Goal: Check status: Check status

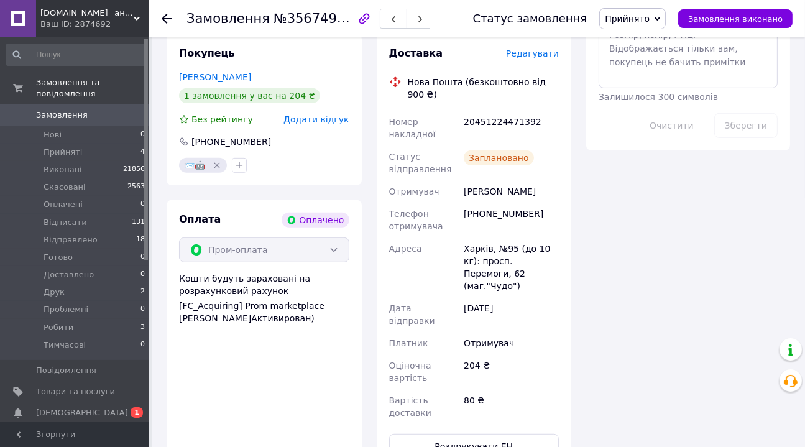
scroll to position [678, 0]
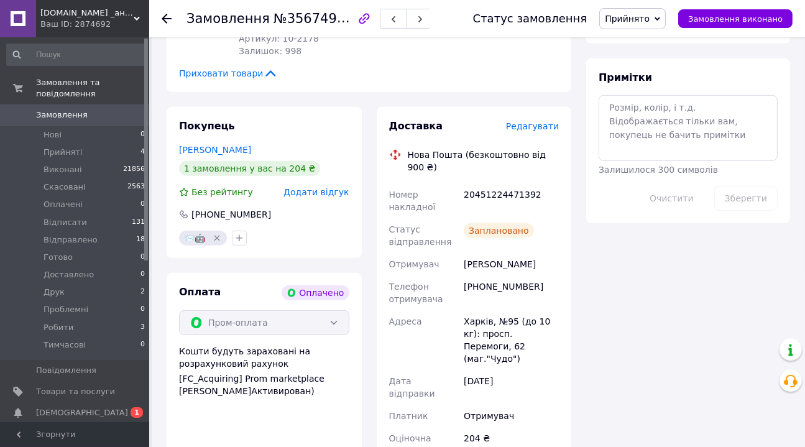
click at [520, 183] on div "20451224471392" at bounding box center [511, 200] width 100 height 35
copy div "20451224471392"
click at [638, 21] on span "Прийнято" at bounding box center [627, 19] width 45 height 10
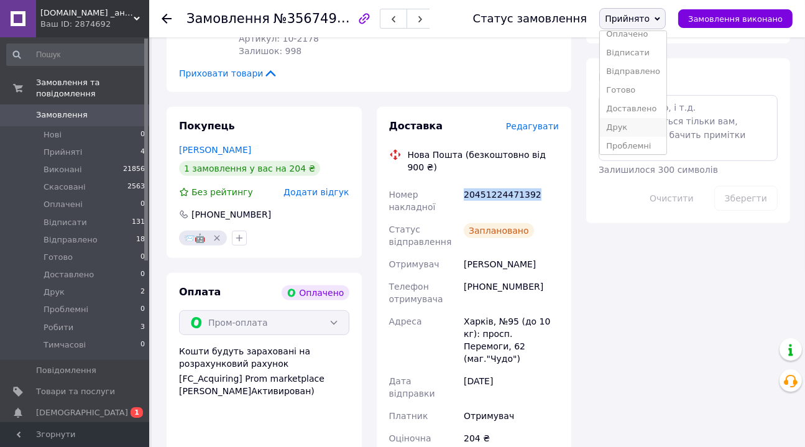
scroll to position [88, 0]
click at [638, 124] on li "Робити" at bounding box center [633, 123] width 67 height 19
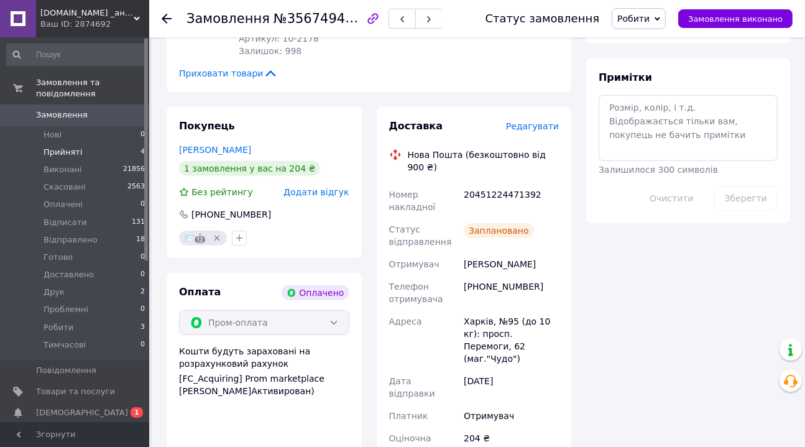
click at [65, 147] on span "Прийняті" at bounding box center [63, 152] width 39 height 11
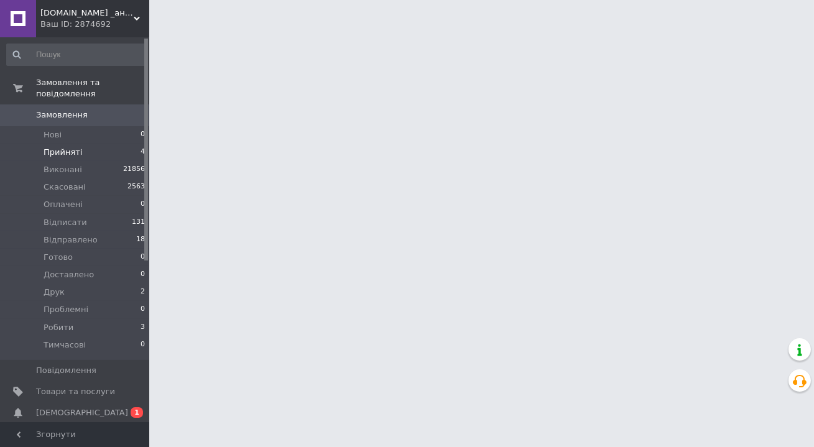
click at [74, 147] on span "Прийняті" at bounding box center [63, 152] width 39 height 11
click at [50, 407] on span "[DEMOGRAPHIC_DATA]" at bounding box center [82, 412] width 92 height 11
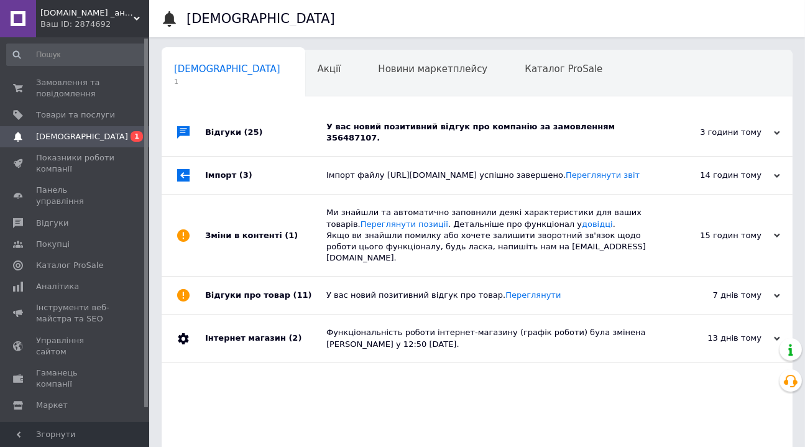
scroll to position [0, 147]
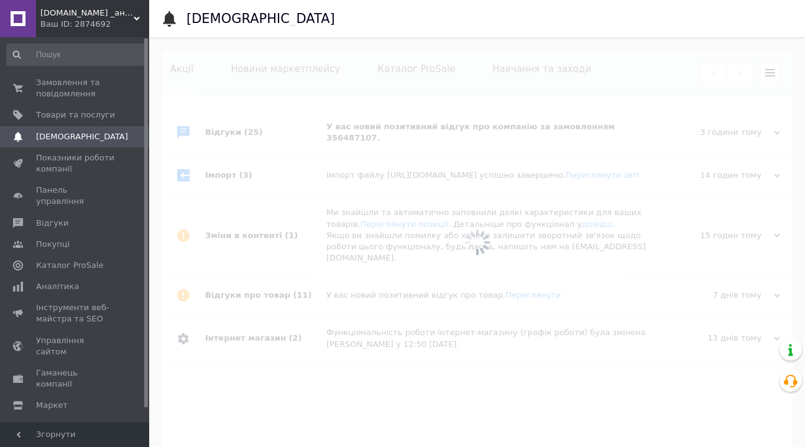
click at [662, 113] on div at bounding box center [477, 242] width 656 height 410
click at [464, 78] on div at bounding box center [477, 242] width 656 height 410
